Goal: Task Accomplishment & Management: Manage account settings

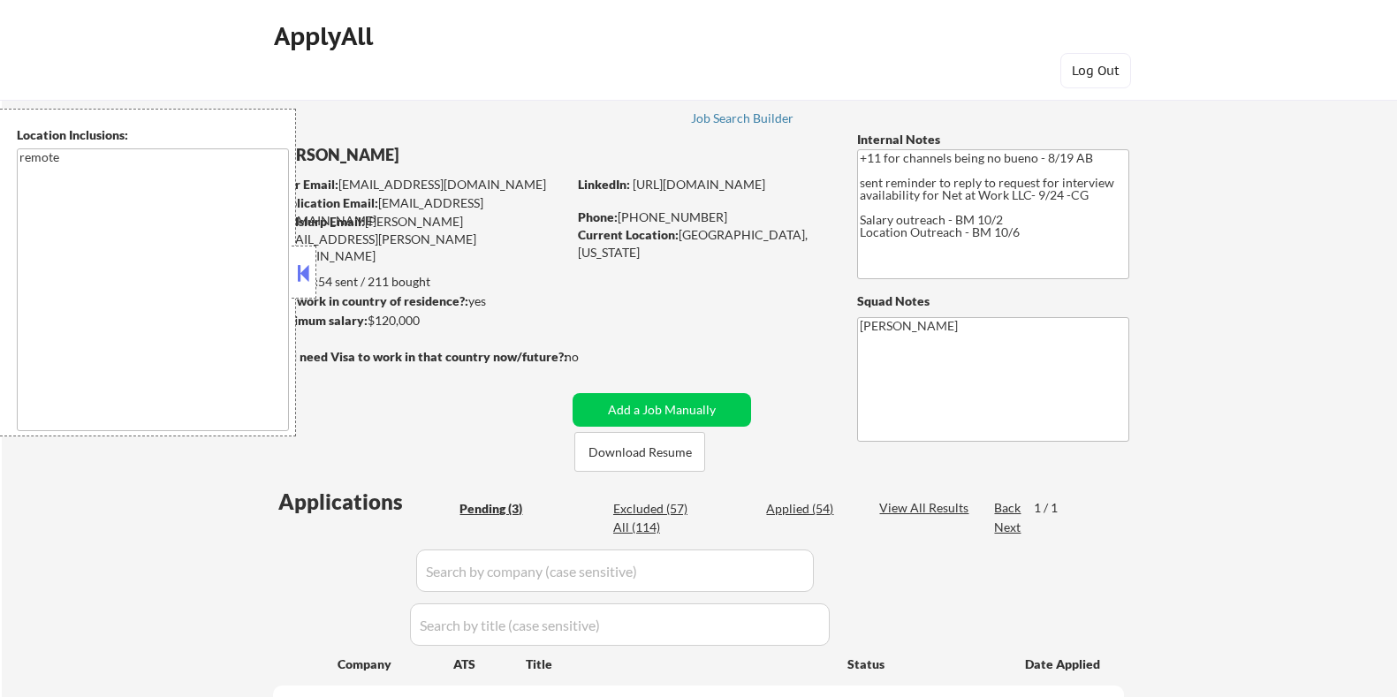
select select ""pending""
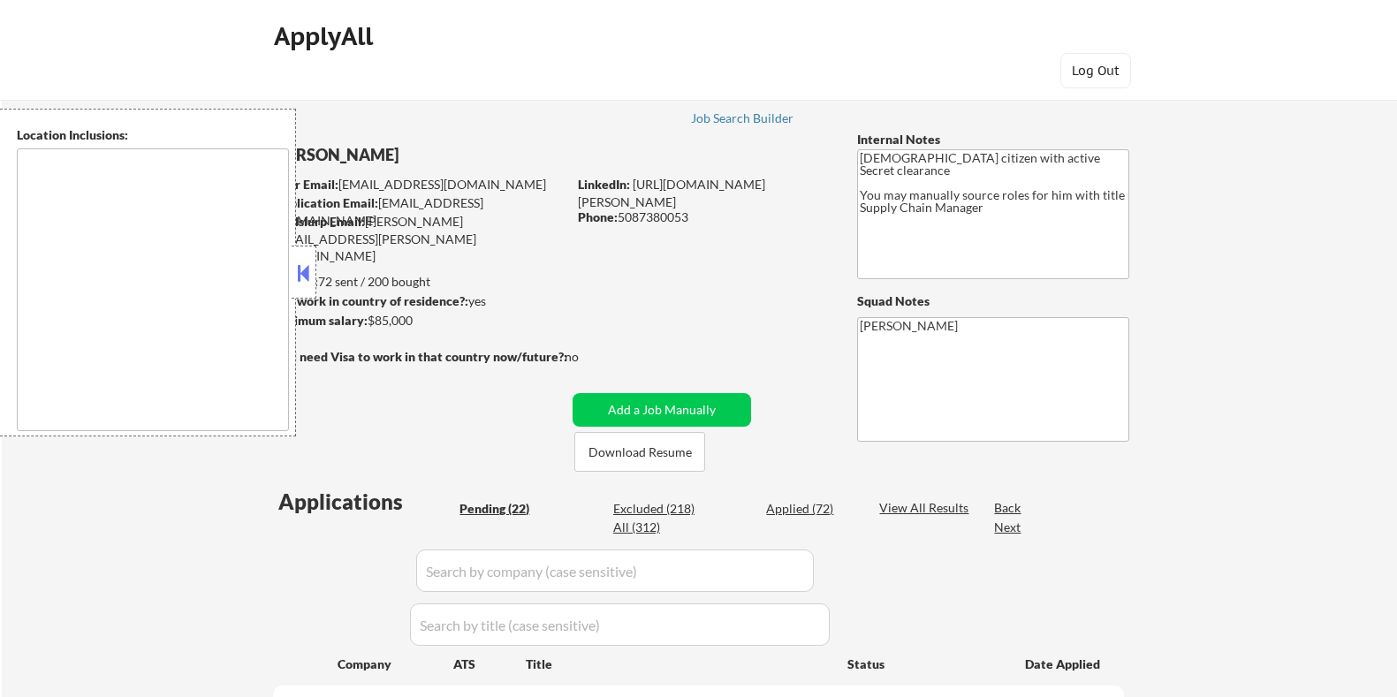
select select ""pending""
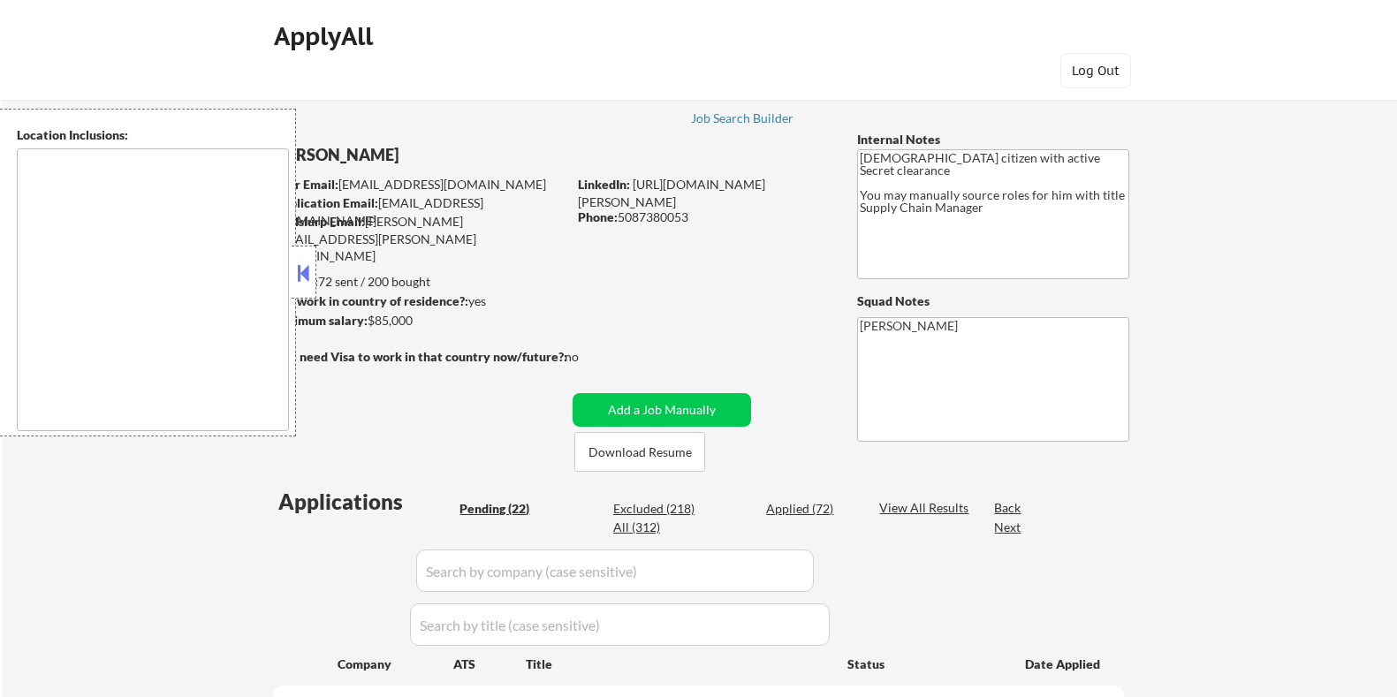
select select ""pending""
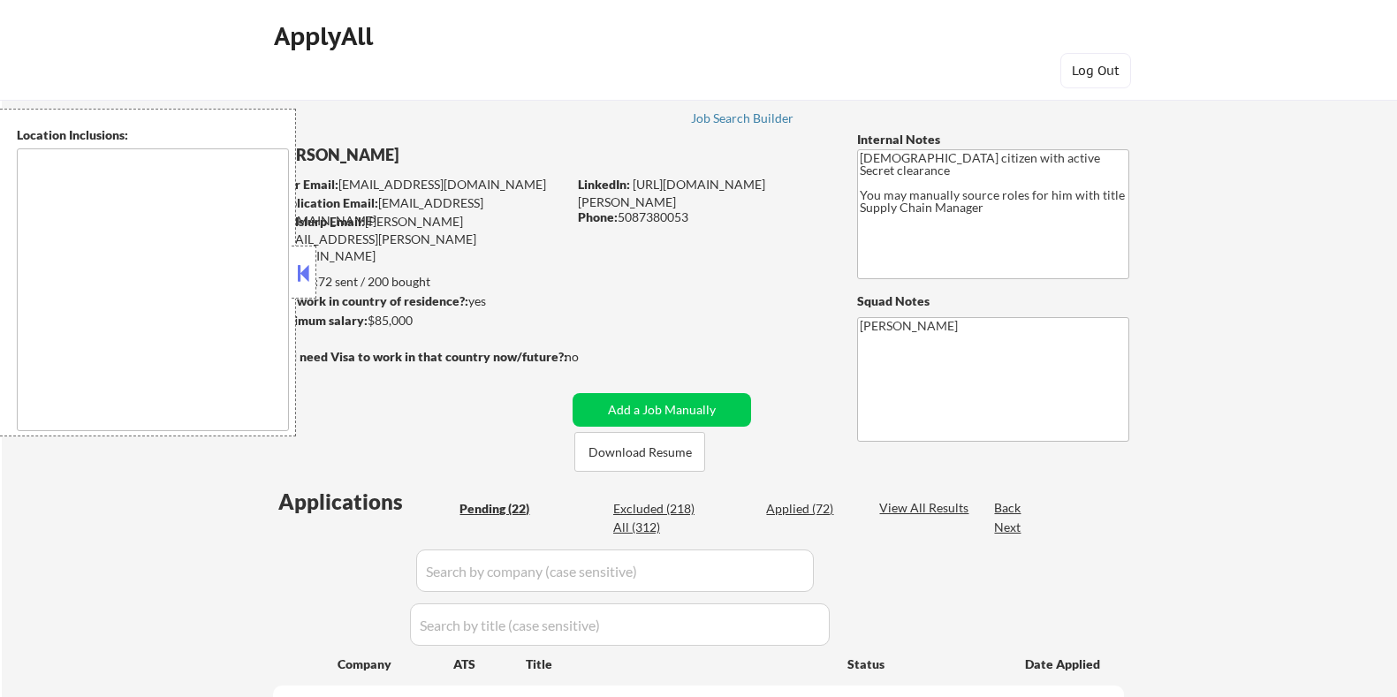
select select ""pending""
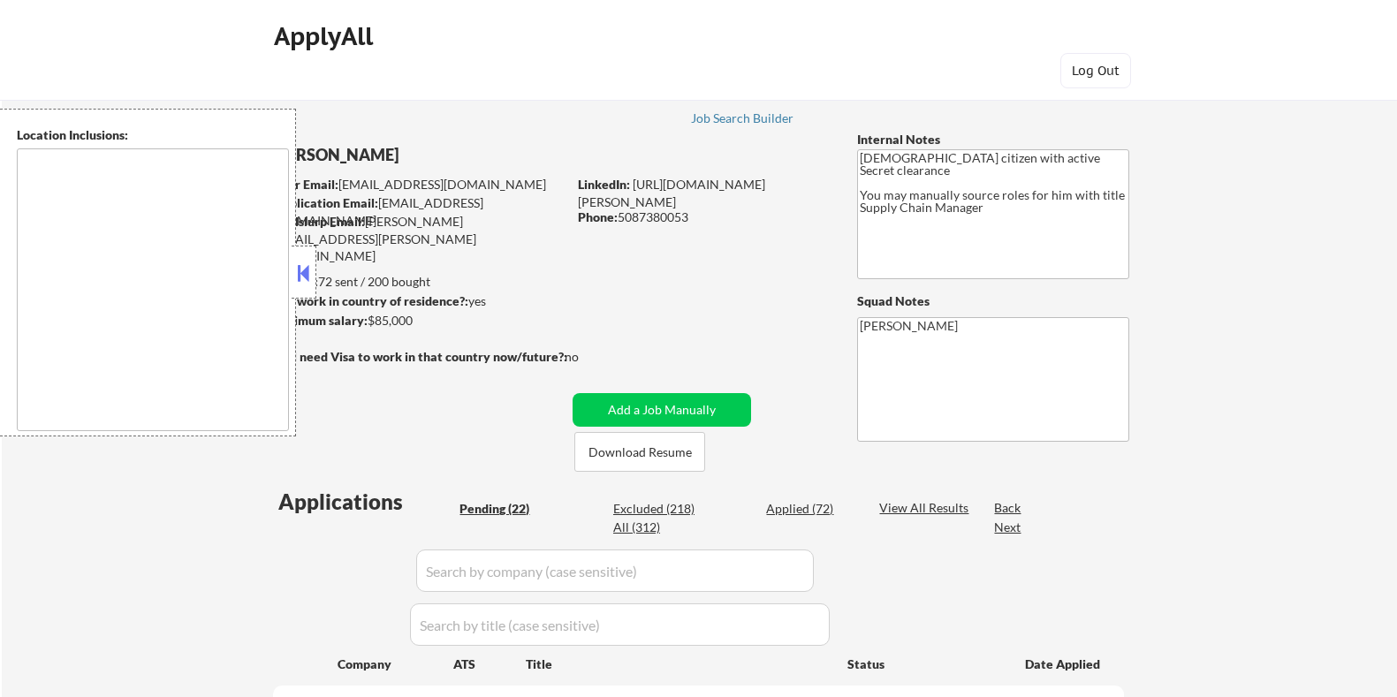
select select ""pending""
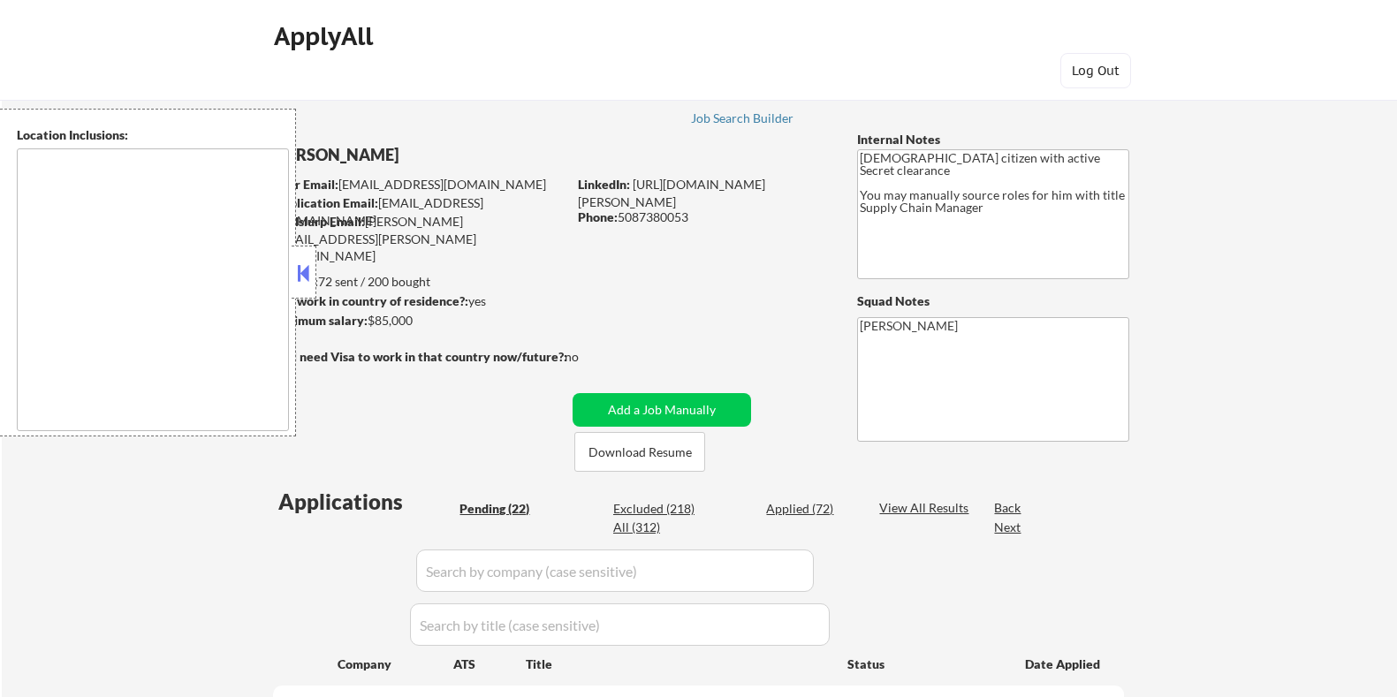
select select ""pending""
type textarea "Huntley, IL Lake in the Hills, IL Algonquin, IL Gilberts, IL Hampshire, IL Ping…"
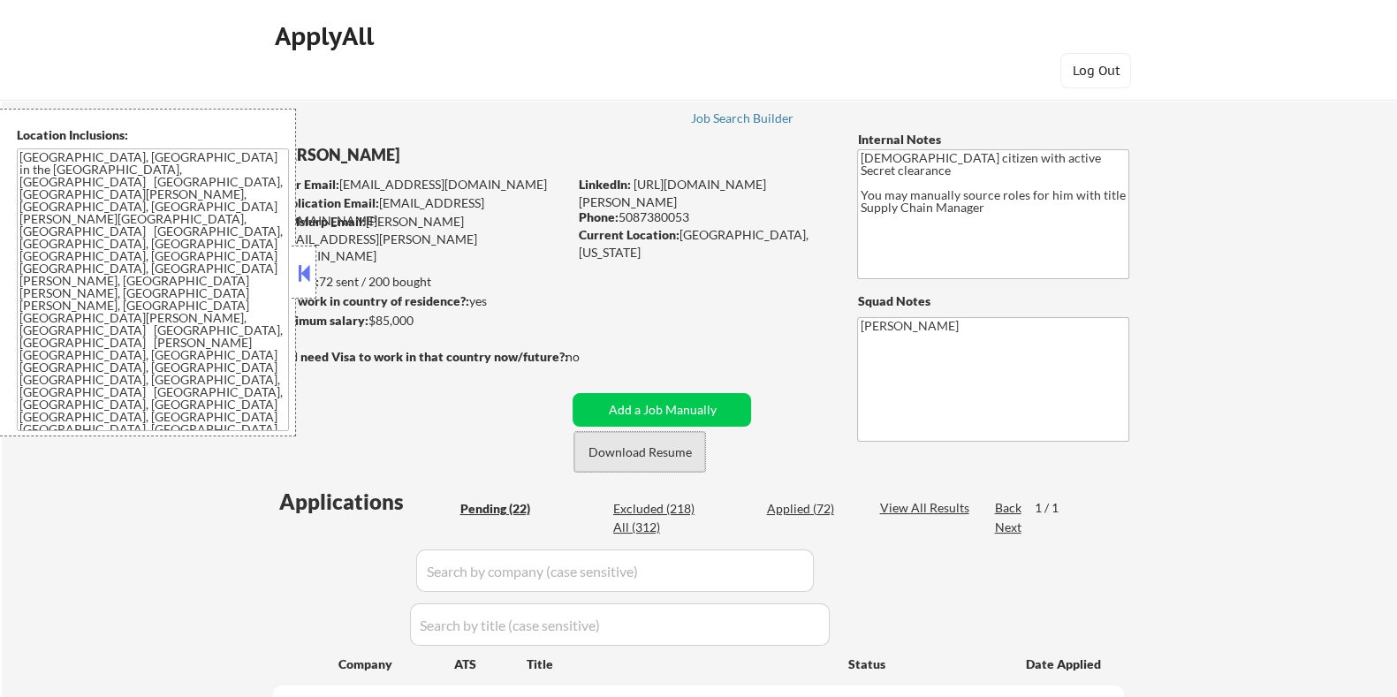
click at [612, 451] on button "Download Resume" at bounding box center [639, 452] width 131 height 40
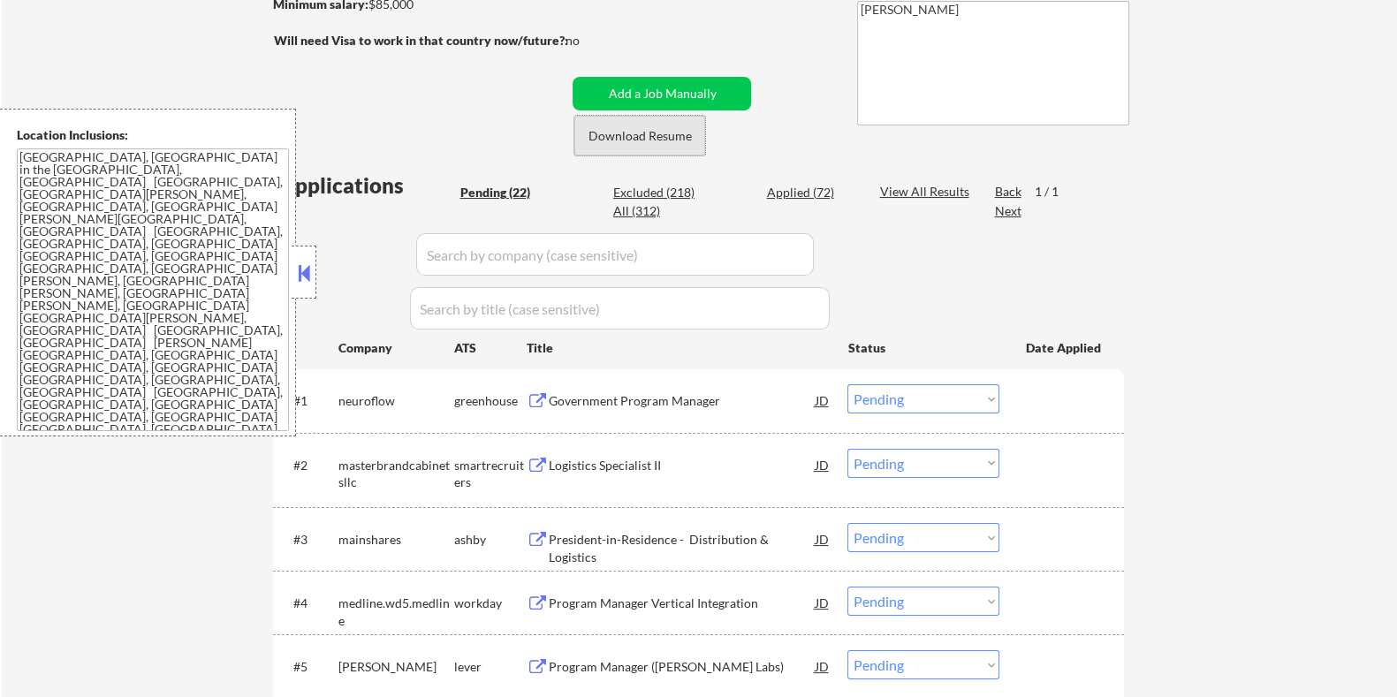
scroll to position [331, 0]
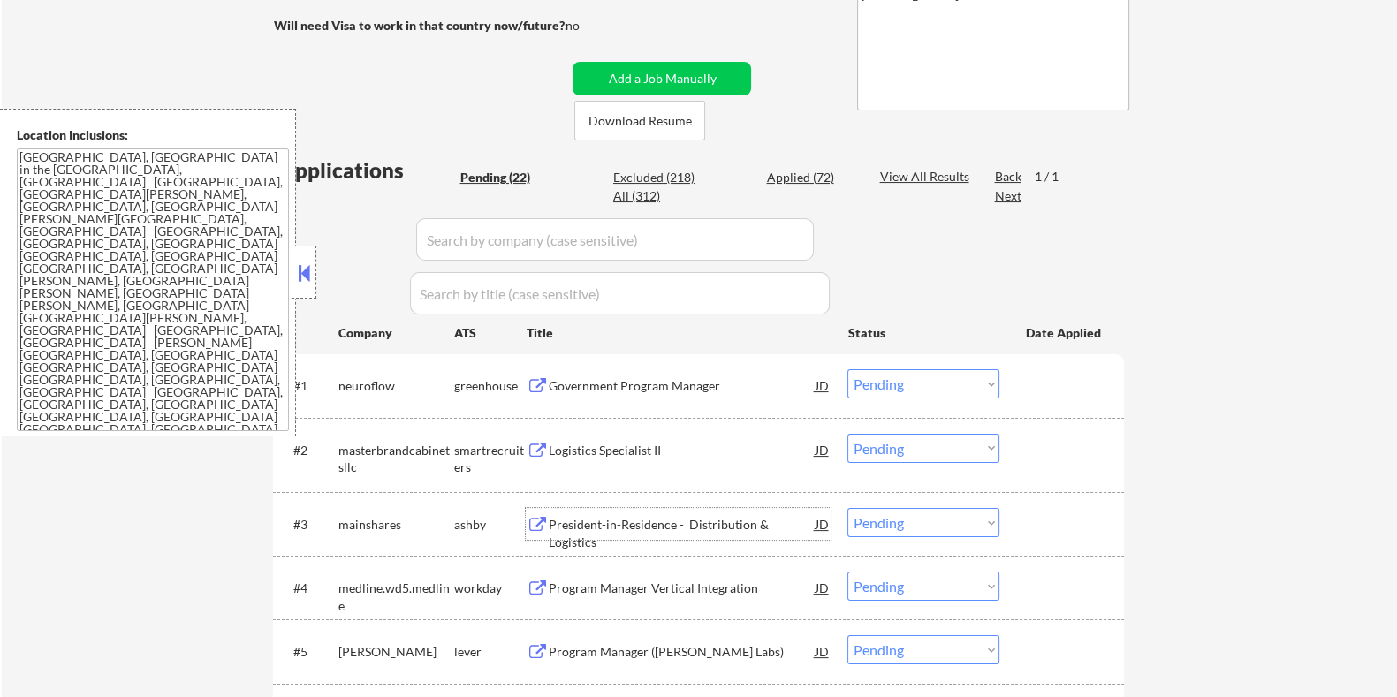
click at [605, 530] on div "President-in-Residence - Distribution & Logistics" at bounding box center [681, 533] width 267 height 34
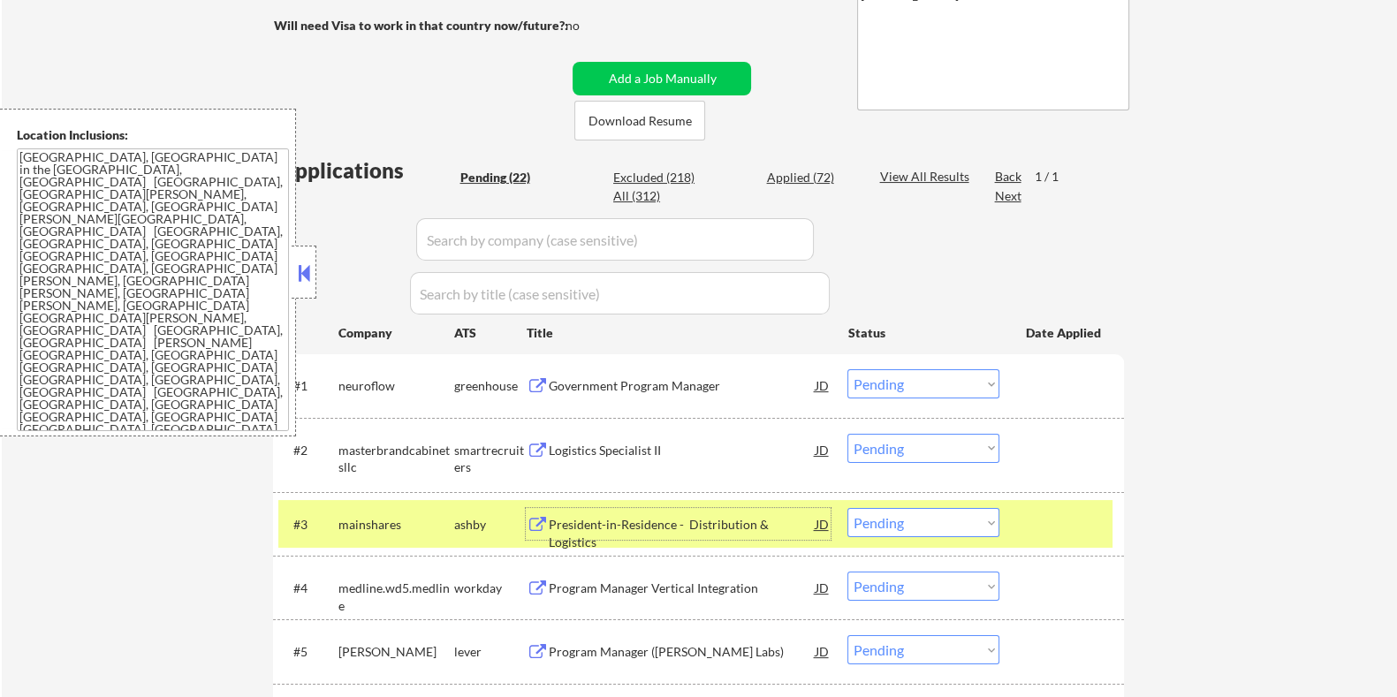
click at [689, 517] on div "President-in-Residence - Distribution & Logistics" at bounding box center [681, 533] width 267 height 34
